Goal: Register for event/course

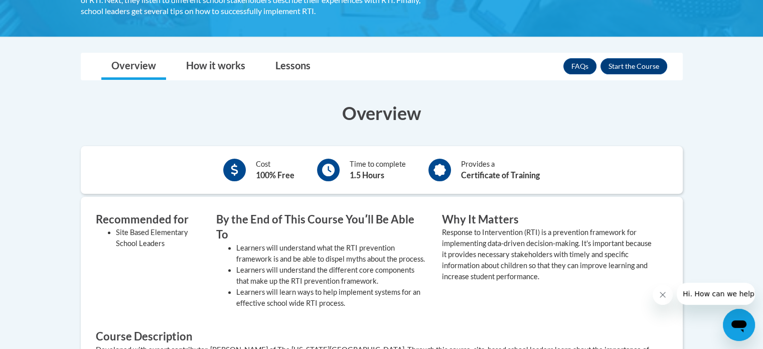
scroll to position [253, 0]
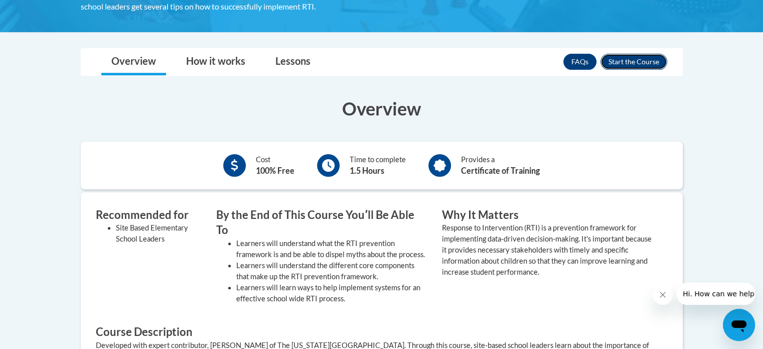
click at [621, 55] on button "Enroll" at bounding box center [634, 62] width 67 height 16
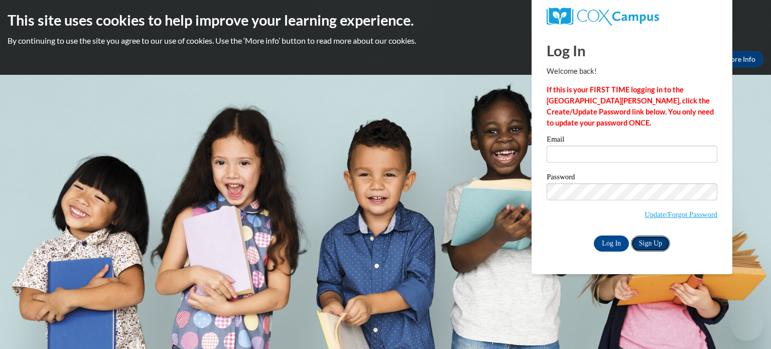
click at [645, 239] on link "Sign Up" at bounding box center [650, 243] width 39 height 16
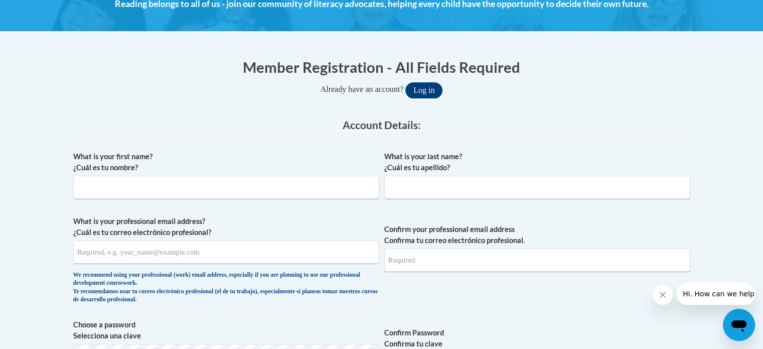
scroll to position [162, 0]
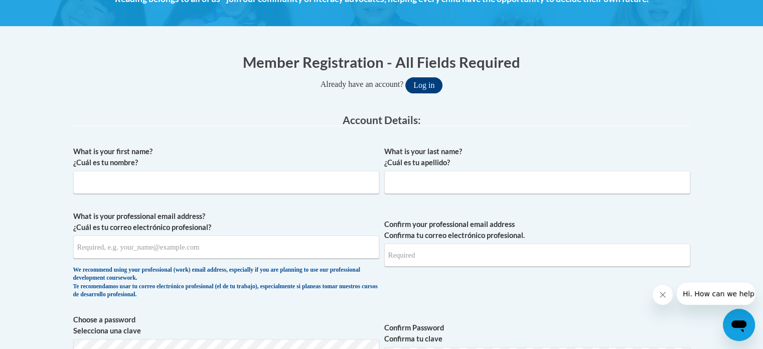
click at [253, 166] on label "What is your first name? ¿Cuál es tu nombre?" at bounding box center [226, 157] width 306 height 22
click at [253, 171] on input "What is your first name? ¿Cuál es tu nombre?" at bounding box center [226, 182] width 306 height 23
type input "Rebekah"
click at [487, 182] on input "What is your last name? ¿Cuál es tu apellido?" at bounding box center [537, 182] width 306 height 23
type input "Patterson"
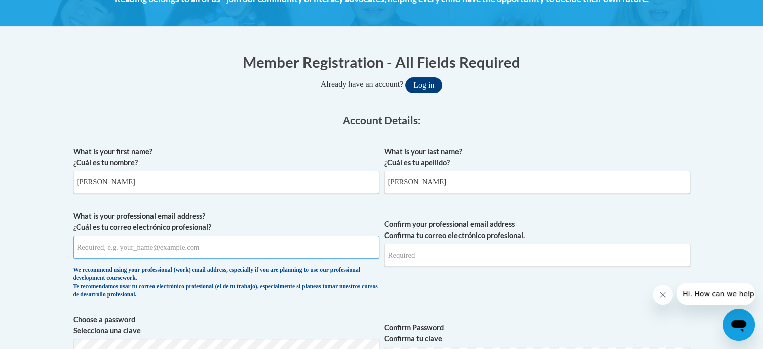
click at [293, 245] on input "What is your professional email address? ¿Cuál es tu correo electrónico profesi…" at bounding box center [226, 246] width 306 height 23
type input "rjpatt8025@ung.edu"
click at [403, 258] on input "Confirm your professional email address Confirma tu correo electrónico profesio…" at bounding box center [537, 254] width 306 height 23
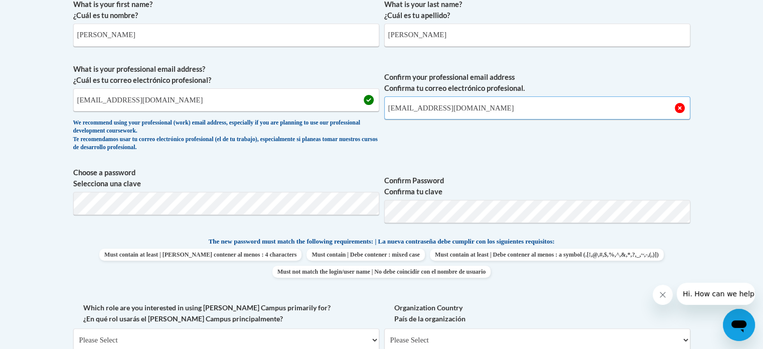
scroll to position [325, 0]
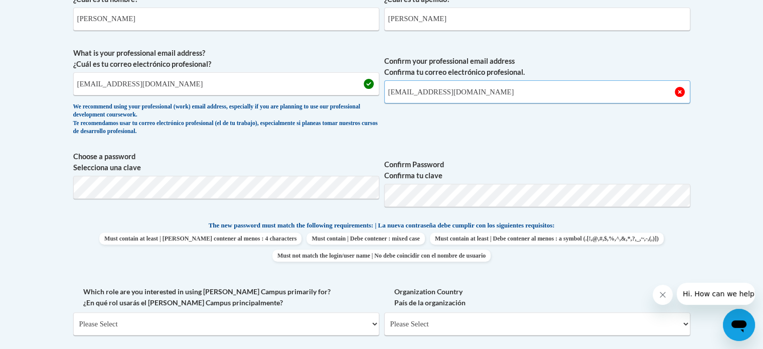
type input "rjpatt8025@ung.edu"
click at [522, 300] on label "Organization Country País de la organización" at bounding box center [537, 297] width 306 height 22
click at [522, 312] on select "Please Select United States | Estados Unidos Outside of the United States | Fue…" at bounding box center [537, 323] width 306 height 23
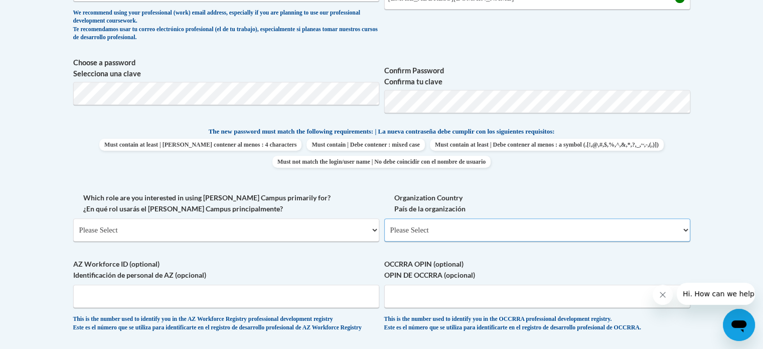
scroll to position [424, 0]
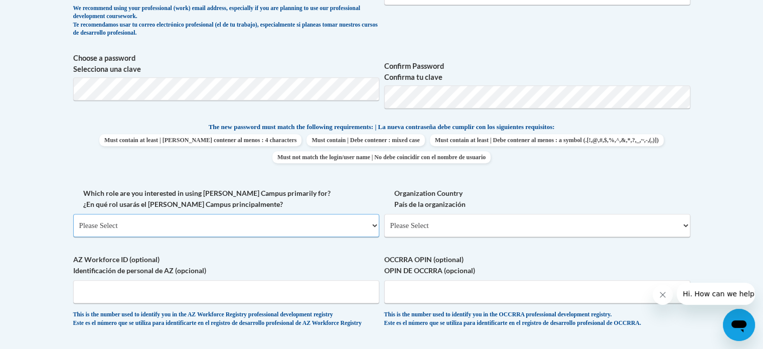
click at [337, 222] on select "Please Select College/University | Colegio/Universidad Community/Nonprofit Part…" at bounding box center [226, 225] width 306 height 23
select select "5a18ea06-2b54-4451-96f2-d152daf9eac5"
click at [73, 214] on select "Please Select College/University | Colegio/Universidad Community/Nonprofit Part…" at bounding box center [226, 225] width 306 height 23
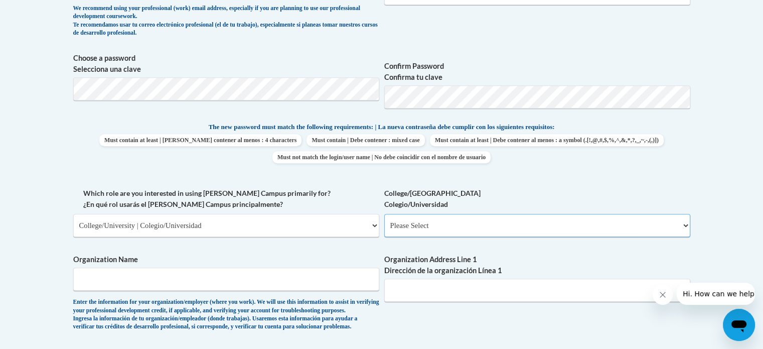
click at [453, 226] on select "Please Select College/University Staff | Empleado universitario College/Univers…" at bounding box center [537, 225] width 306 height 23
select select "99b32b07-cffc-426c-8bf6-0cd77760d84b"
click at [384, 214] on select "Please Select College/University Staff | Empleado universitario College/Univers…" at bounding box center [537, 225] width 306 height 23
click at [303, 292] on span "Organization Name Enter the information for your organization/employer (where y…" at bounding box center [226, 292] width 306 height 77
click at [286, 283] on input "Organization Name" at bounding box center [226, 278] width 306 height 23
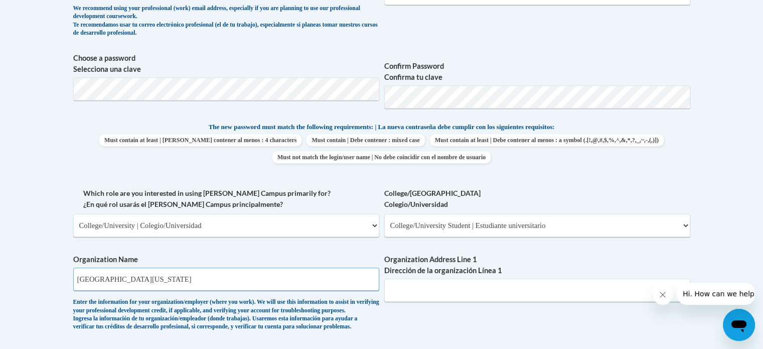
type input "University of North Georgia"
click at [491, 294] on input "Organization Address Line 1 Dirección de la organización Línea 1" at bounding box center [537, 290] width 306 height 23
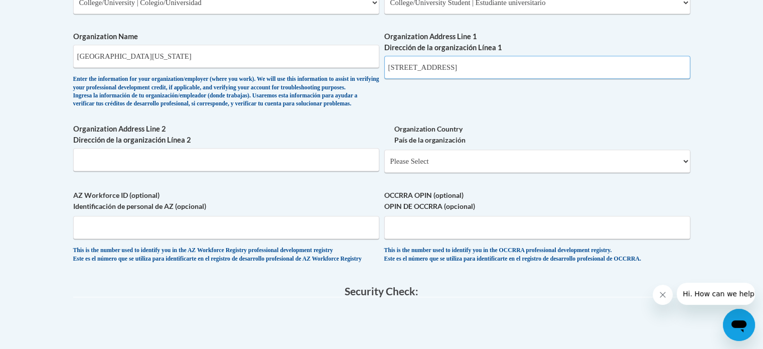
scroll to position [679, 0]
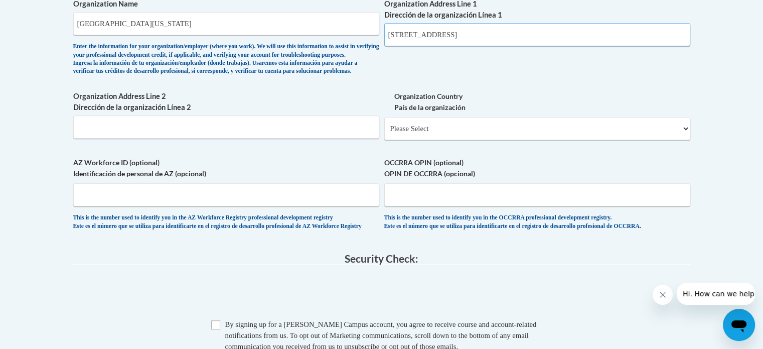
type input "82 College Circle"
click at [531, 140] on select "Please Select United States | Estados Unidos Outside of the United States | Fue…" at bounding box center [537, 128] width 306 height 23
select select "ad49bcad-a171-4b2e-b99c-48b446064914"
click at [384, 133] on select "Please Select United States | Estados Unidos Outside of the United States | Fue…" at bounding box center [537, 128] width 306 height 23
select select
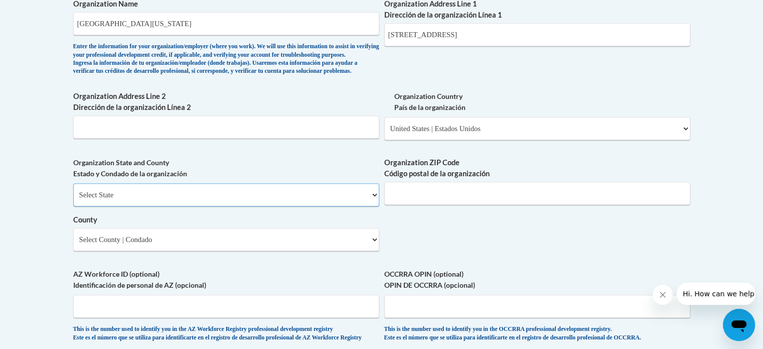
click at [310, 206] on select "Select State Alabama Alaska Arizona Arkansas California Colorado Connecticut De…" at bounding box center [226, 194] width 306 height 23
select select "Georgia"
click at [73, 199] on select "Select State Alabama Alaska Arizona Arkansas California Colorado Connecticut De…" at bounding box center [226, 194] width 306 height 23
click at [268, 55] on div "Enter the information for your organization/employer (where you work). We will …" at bounding box center [226, 59] width 306 height 33
click at [430, 205] on input "Organization ZIP Code Código postal de la organización" at bounding box center [537, 193] width 306 height 23
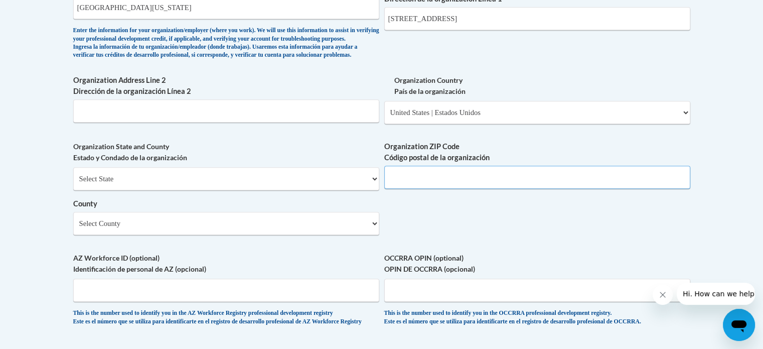
scroll to position [693, 0]
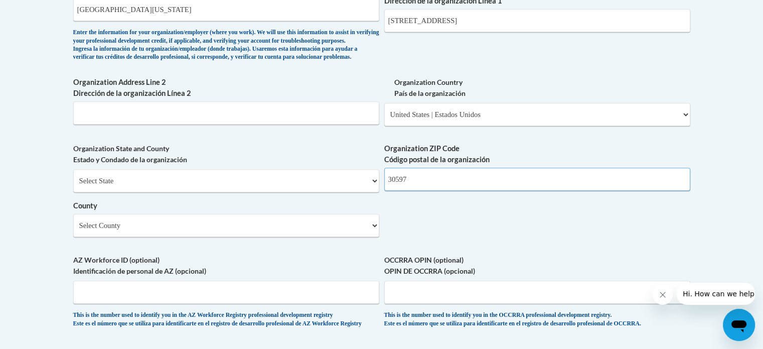
type input "30597"
click at [359, 211] on label "County" at bounding box center [226, 205] width 306 height 11
click at [359, 227] on select "Select County Appling Atkinson Bacon Baker Baldwin Banks Barrow Bartow Ben Hill…" at bounding box center [226, 225] width 306 height 23
click at [357, 233] on select "Select County Appling Atkinson Bacon Baker Baldwin Banks Barrow Bartow Ben Hill…" at bounding box center [226, 225] width 306 height 23
select select "Lumpkin"
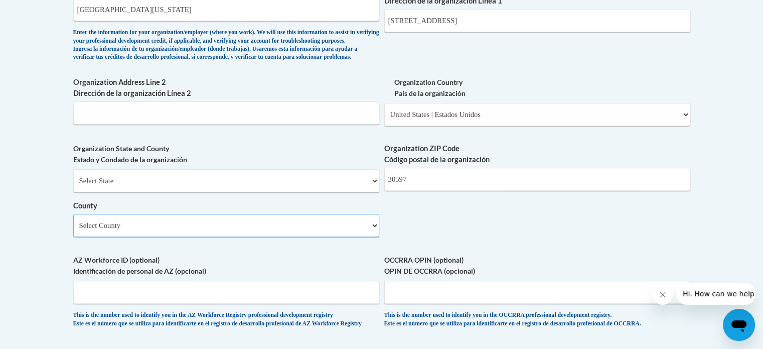
click at [73, 230] on select "Select County Appling Atkinson Bacon Baker Baldwin Banks Barrow Bartow Ben Hill…" at bounding box center [226, 225] width 306 height 23
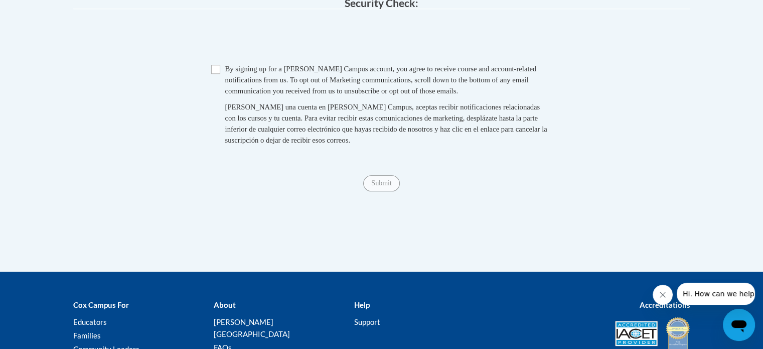
scroll to position [1048, 0]
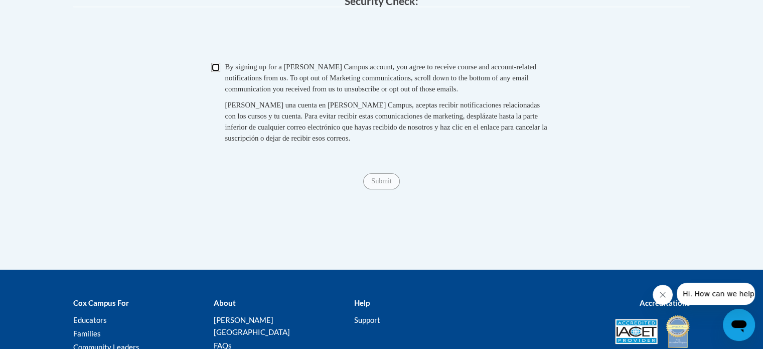
click at [213, 72] on input "Checkbox" at bounding box center [215, 67] width 9 height 9
checkbox input "true"
click at [378, 189] on input "Submit" at bounding box center [381, 181] width 36 height 16
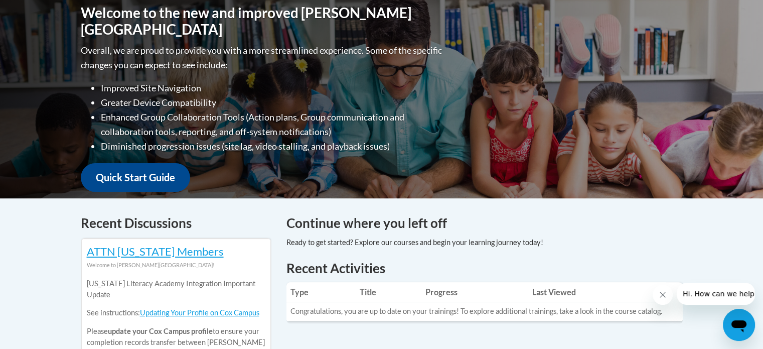
scroll to position [104, 0]
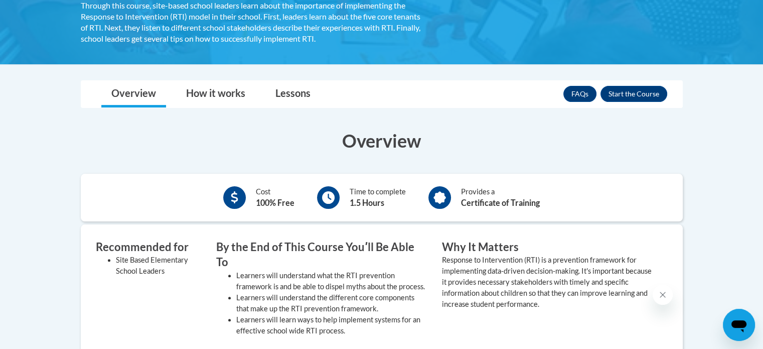
scroll to position [216, 0]
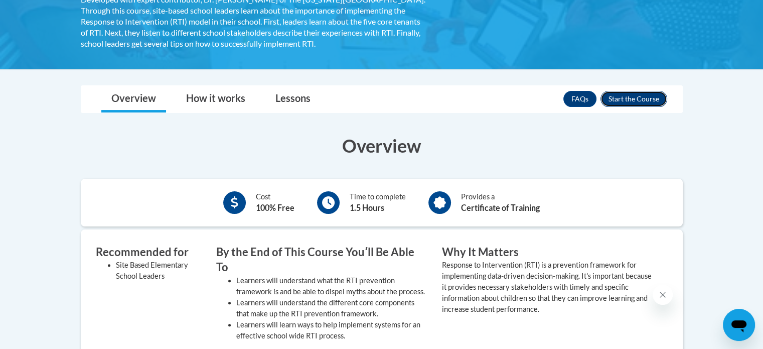
click at [630, 97] on button "Enroll" at bounding box center [634, 99] width 67 height 16
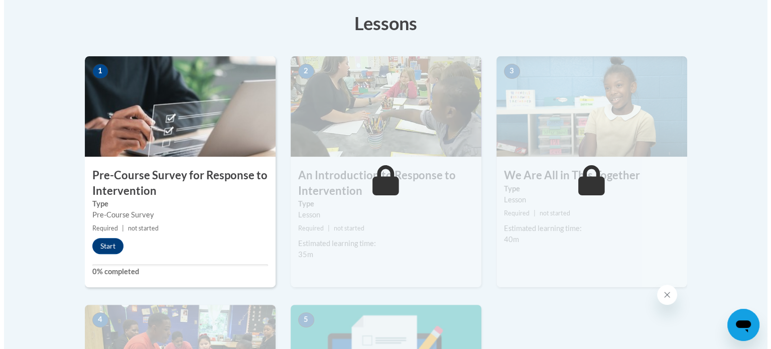
scroll to position [289, 0]
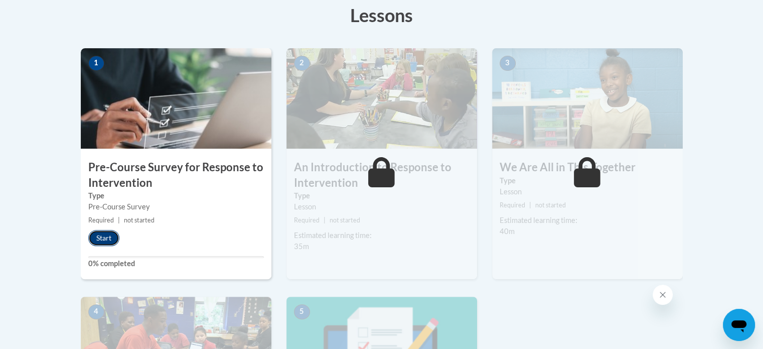
click at [111, 233] on button "Start" at bounding box center [103, 238] width 31 height 16
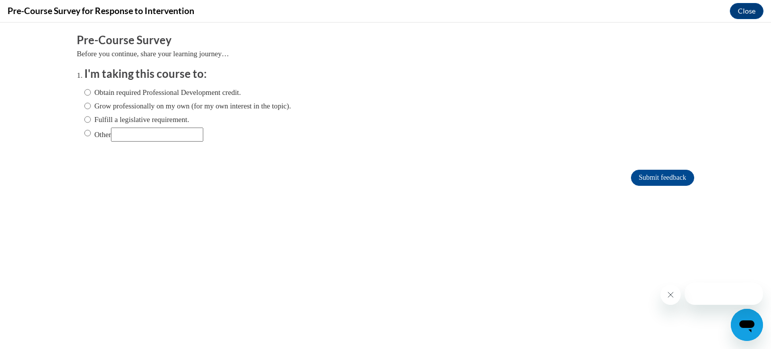
scroll to position [0, 0]
click at [84, 134] on input "Other" at bounding box center [87, 132] width 7 height 11
radio input "true"
click at [113, 133] on input "Other" at bounding box center [157, 134] width 92 height 14
type input "For a class"
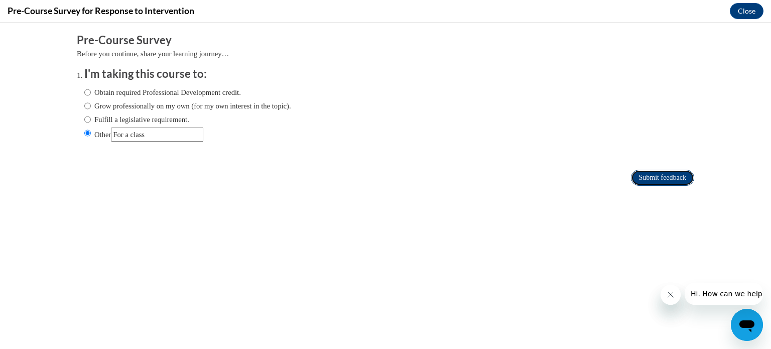
click at [631, 174] on input "Submit feedback" at bounding box center [662, 178] width 63 height 16
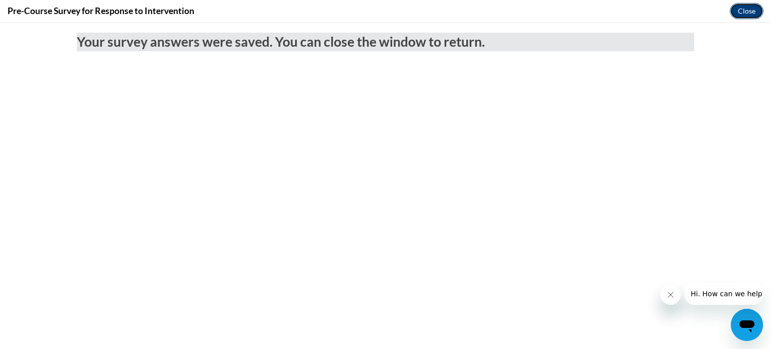
click at [742, 10] on button "Close" at bounding box center [747, 11] width 34 height 16
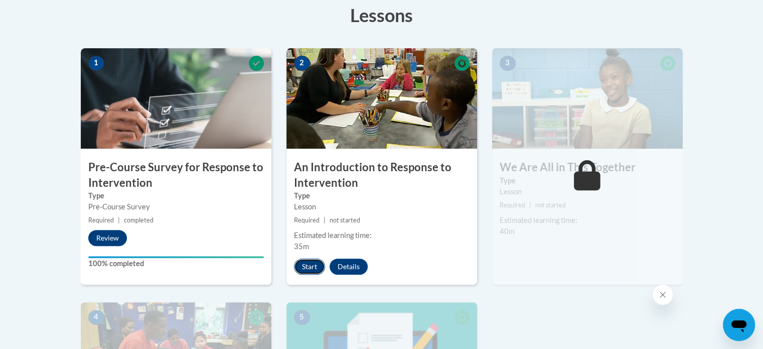
click at [315, 262] on button "Start" at bounding box center [309, 266] width 31 height 16
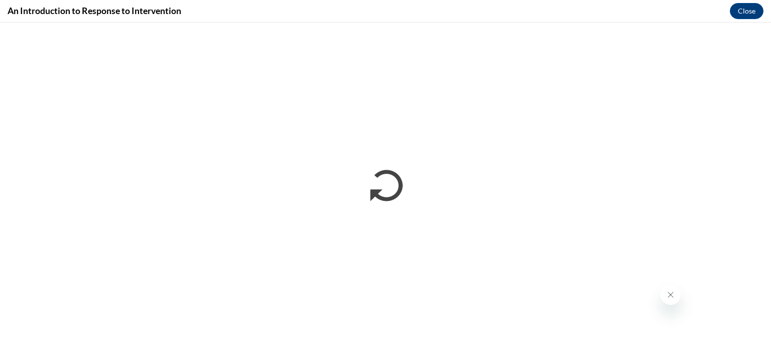
click at [674, 297] on button "Close message from company" at bounding box center [670, 295] width 20 height 20
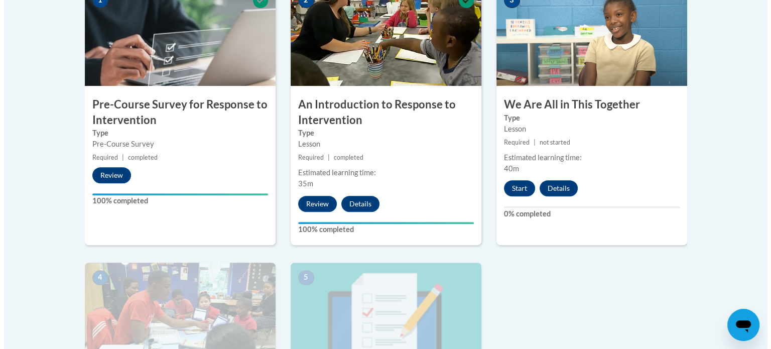
scroll to position [348, 0]
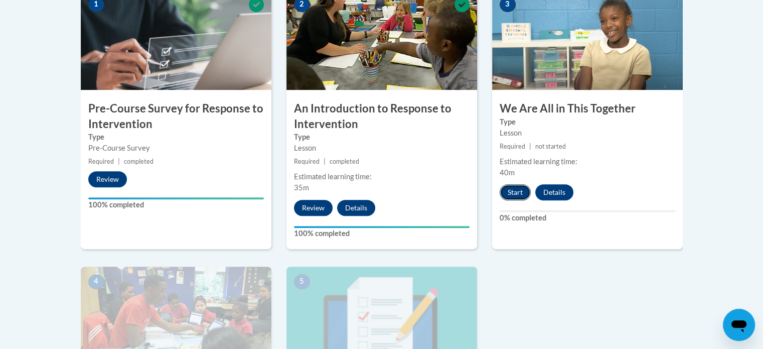
click at [520, 185] on button "Start" at bounding box center [515, 192] width 31 height 16
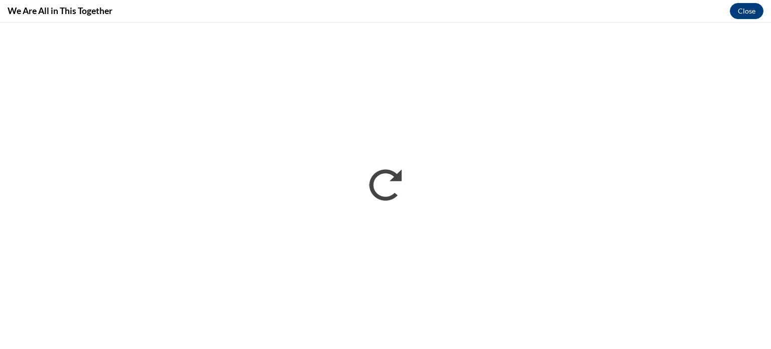
scroll to position [0, 0]
